Goal: Find specific page/section: Find specific page/section

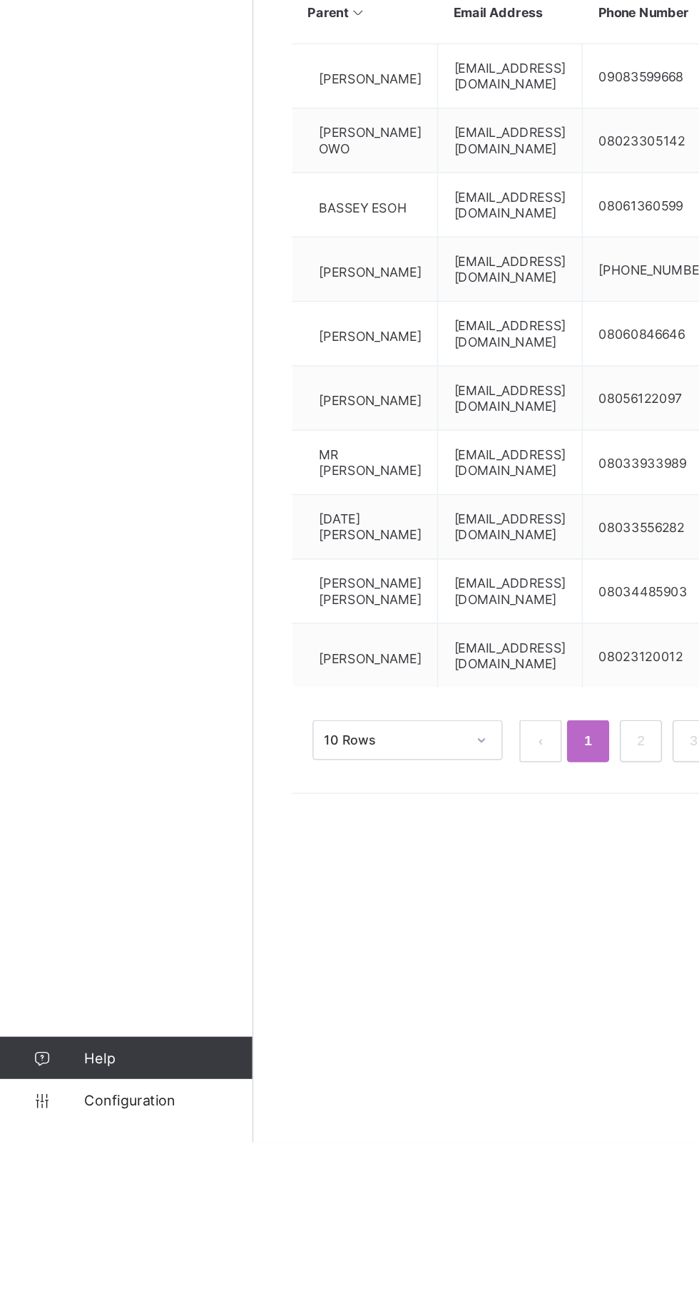
click at [78, 1270] on span "Configuration" at bounding box center [113, 1264] width 113 height 11
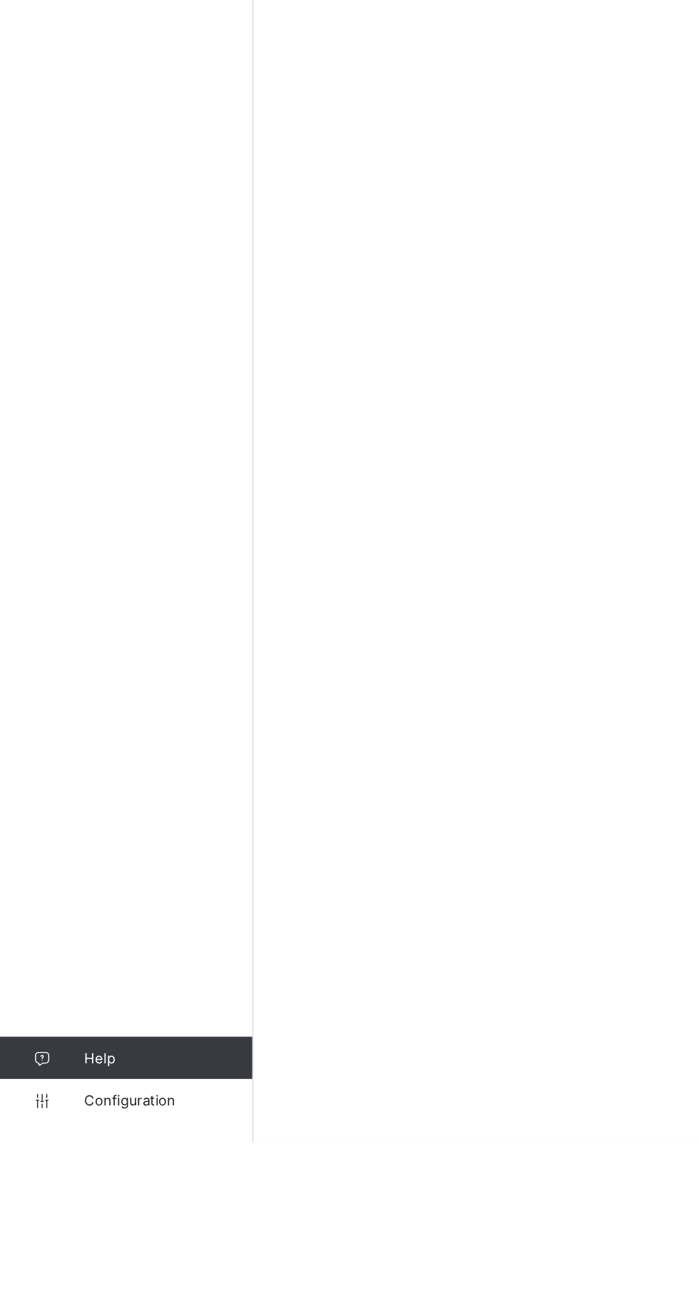
click at [561, 287] on span at bounding box center [567, 282] width 12 height 11
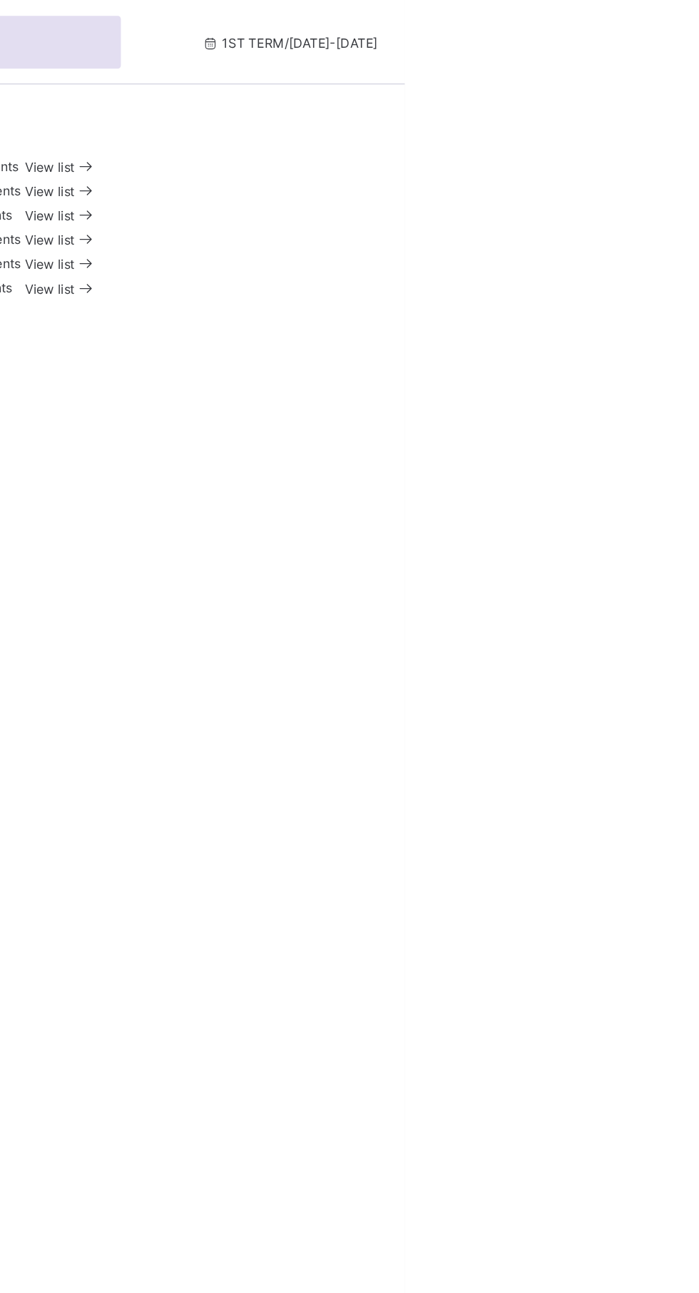
click at [476, 118] on span "View list" at bounding box center [459, 113] width 34 height 11
